Goal: Transaction & Acquisition: Obtain resource

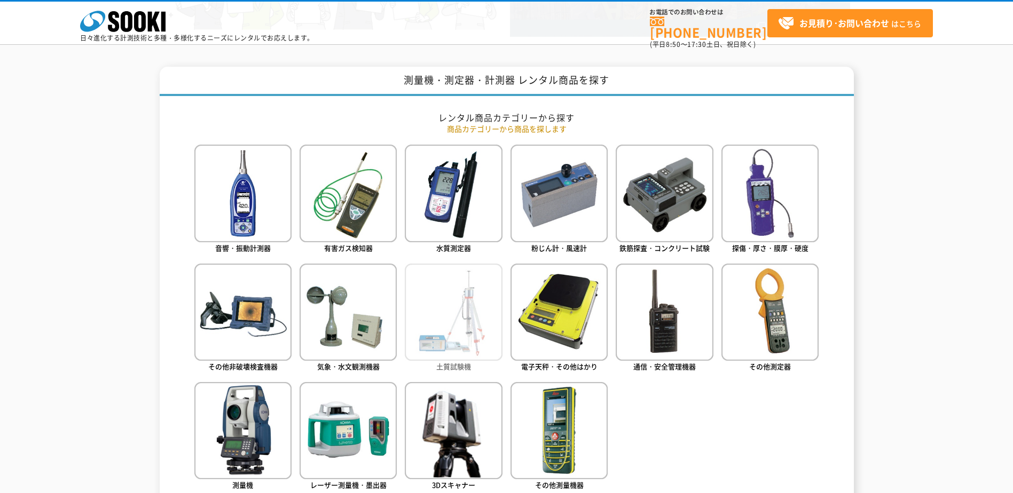
scroll to position [427, 0]
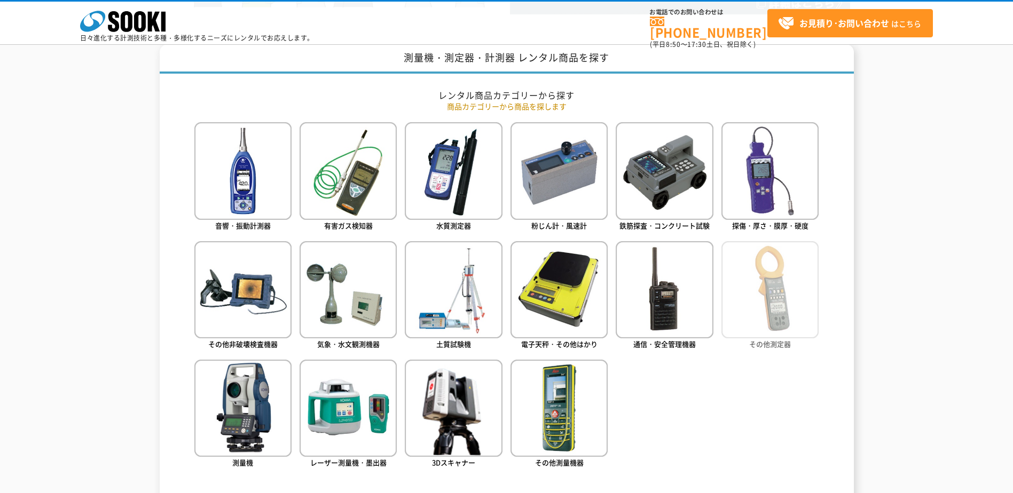
click at [730, 306] on img at bounding box center [769, 289] width 97 height 97
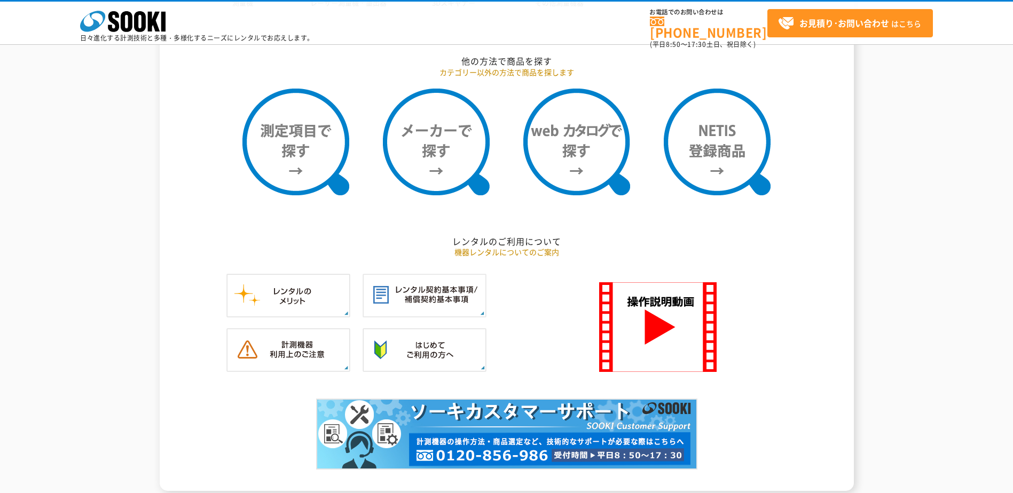
scroll to position [678, 0]
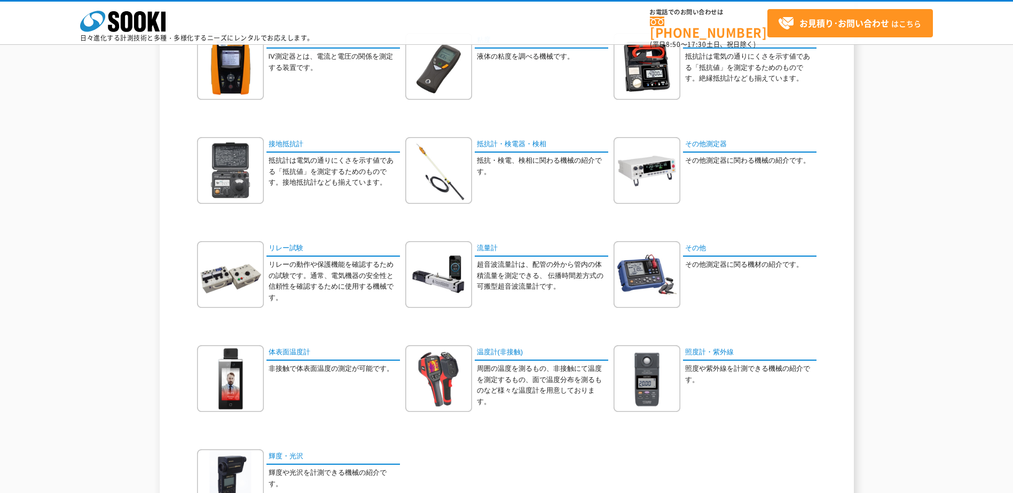
scroll to position [356, 0]
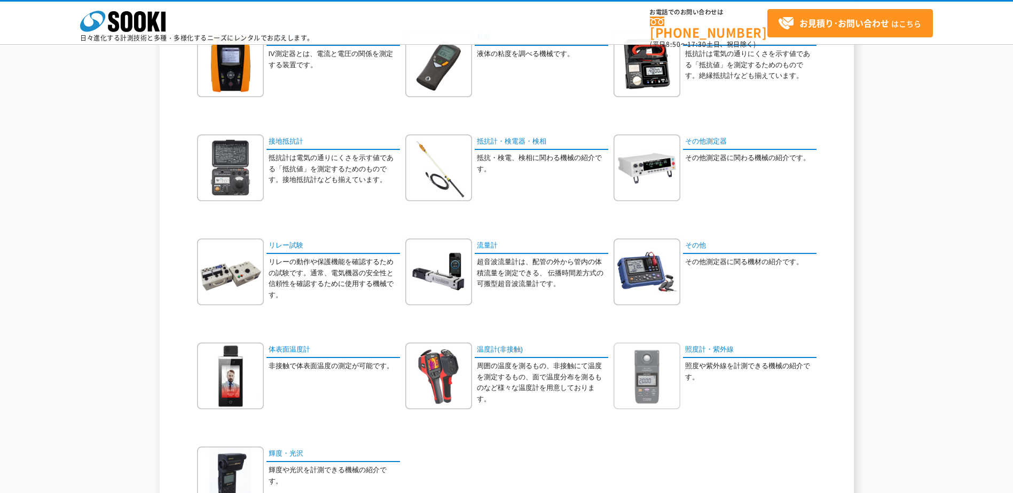
click at [661, 369] on img at bounding box center [647, 376] width 67 height 67
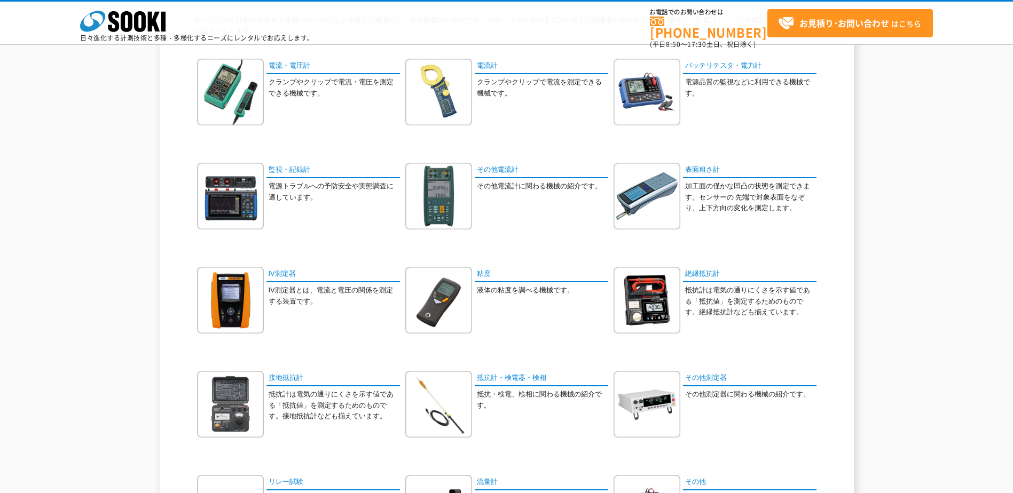
scroll to position [76, 0]
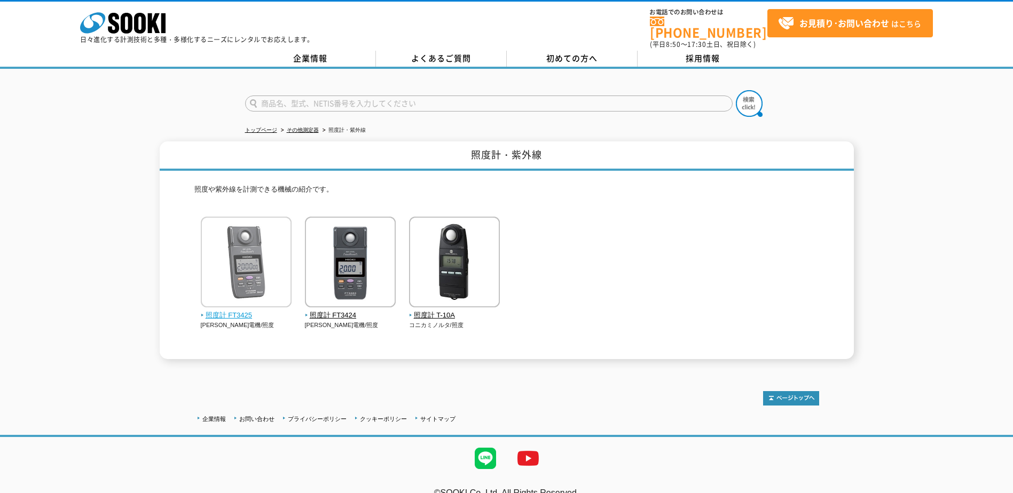
click at [257, 268] on img at bounding box center [246, 263] width 91 height 93
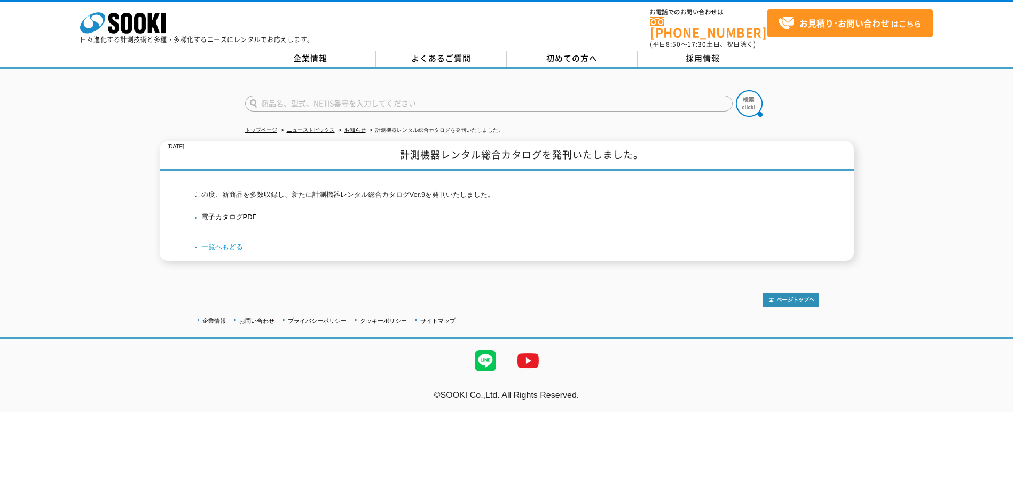
click at [207, 243] on link "一覧へもどる" at bounding box center [222, 247] width 42 height 8
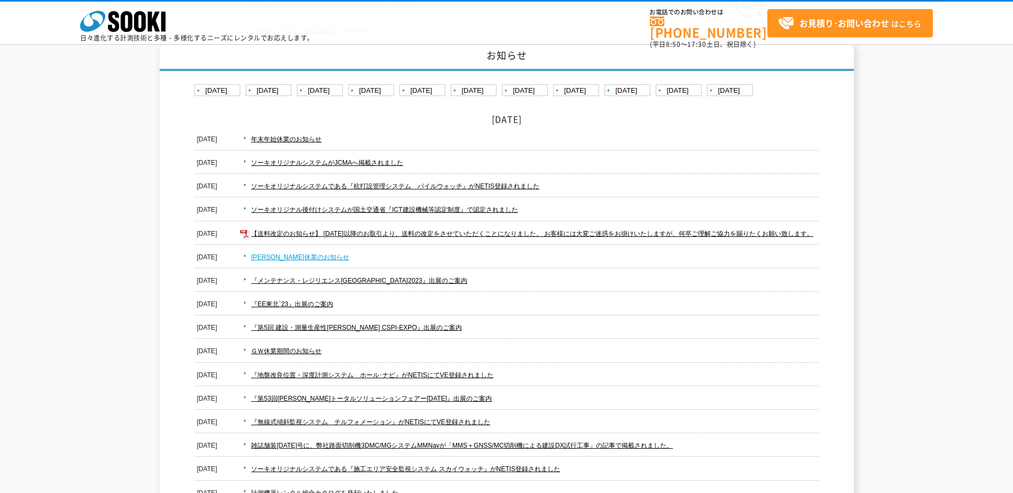
scroll to position [143, 0]
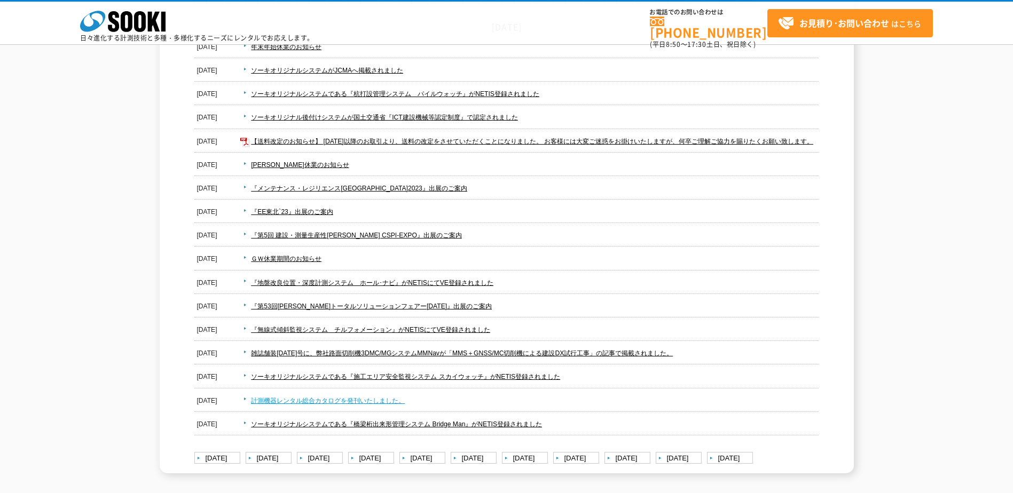
click at [350, 405] on link "計測機器レンタル総合カタログを発刊いたしました。" at bounding box center [328, 400] width 154 height 7
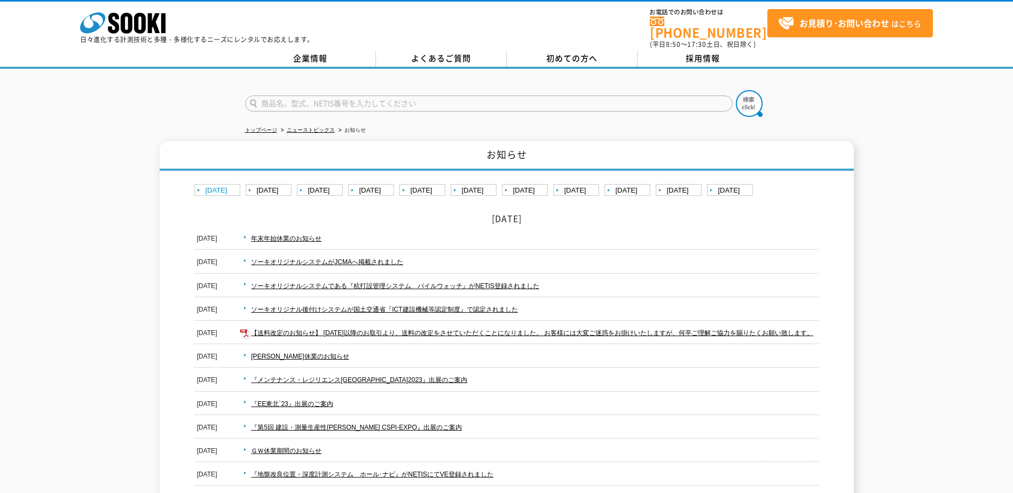
click at [232, 184] on link "[DATE]" at bounding box center [218, 190] width 49 height 13
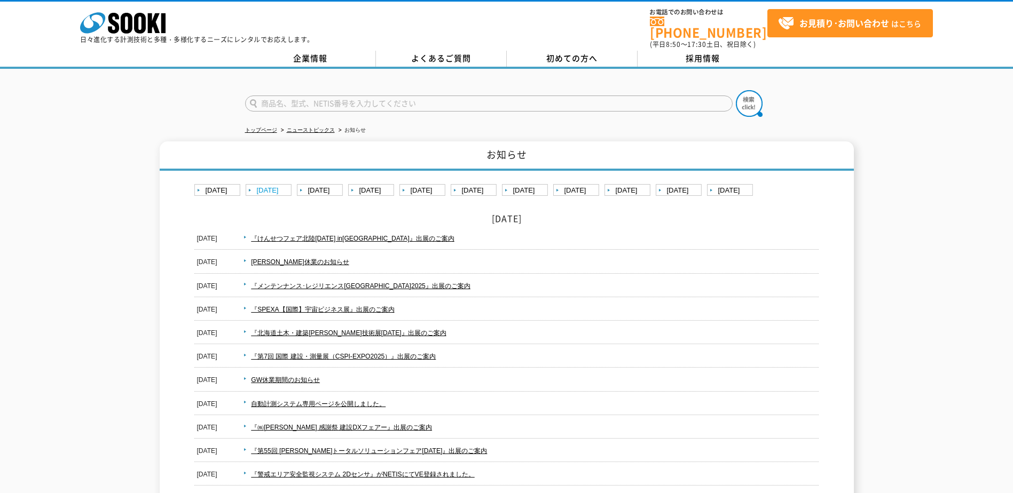
click at [276, 186] on link "[DATE]" at bounding box center [270, 190] width 49 height 13
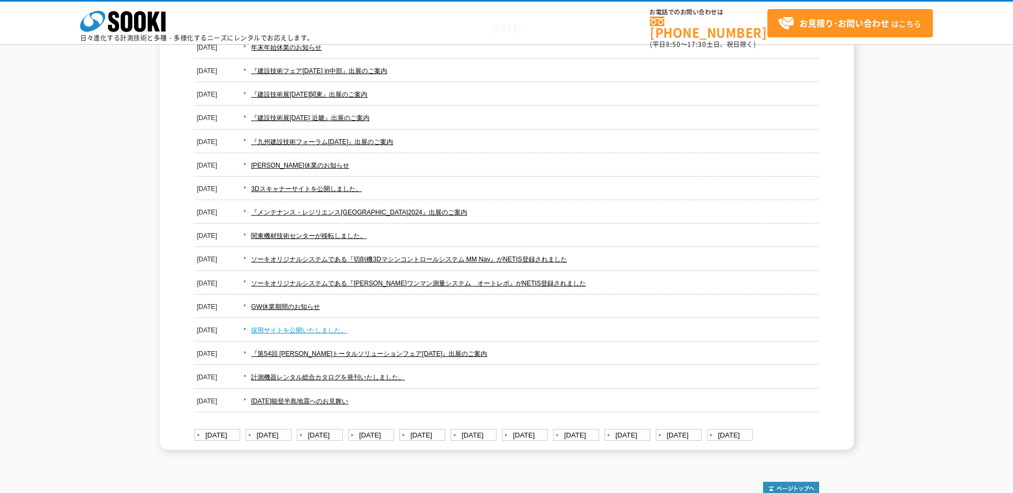
scroll to position [143, 0]
click at [311, 373] on link "計測機器レンタル総合カタログを発刊いたしました。" at bounding box center [328, 376] width 154 height 7
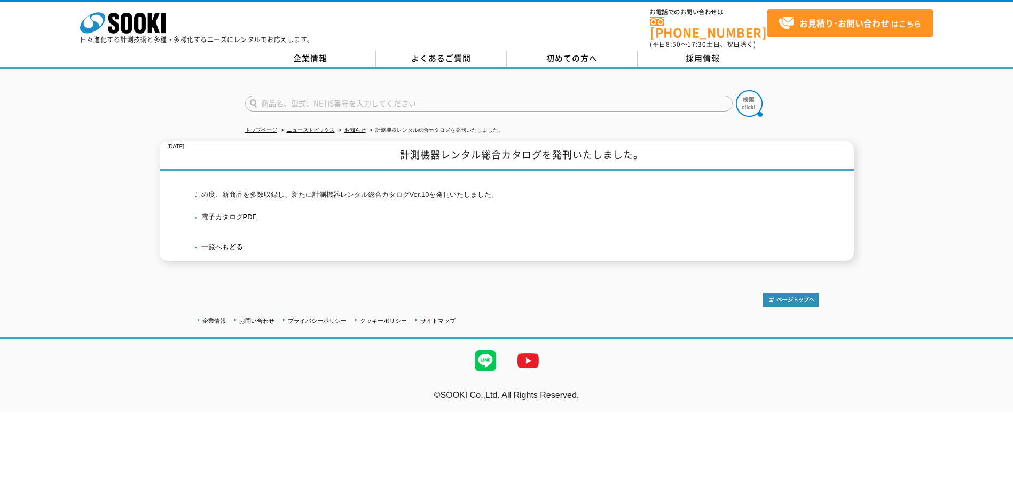
click at [245, 216] on p "電子カタログPDF" at bounding box center [506, 218] width 625 height 18
click at [245, 213] on link "電子カタログPDF" at bounding box center [225, 217] width 62 height 8
